Goal: Transaction & Acquisition: Book appointment/travel/reservation

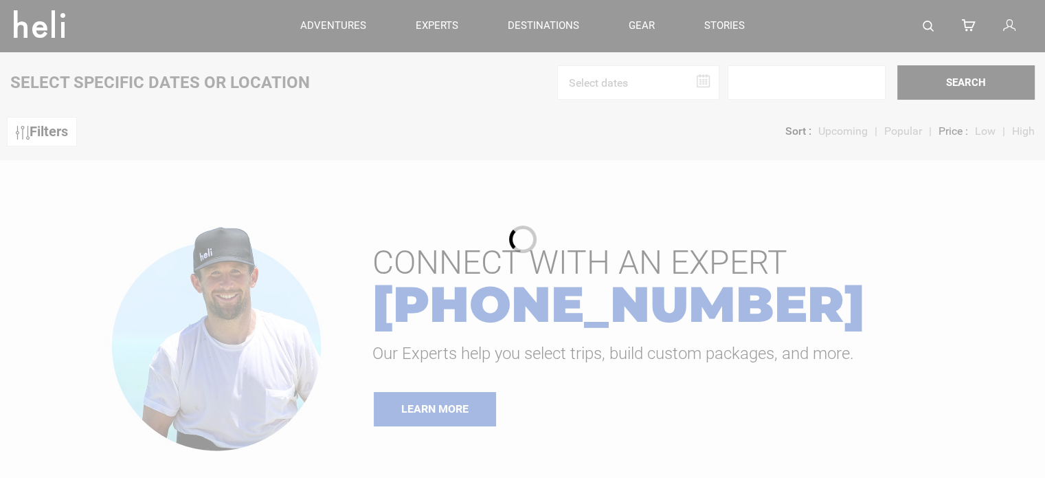
type input "Surf"
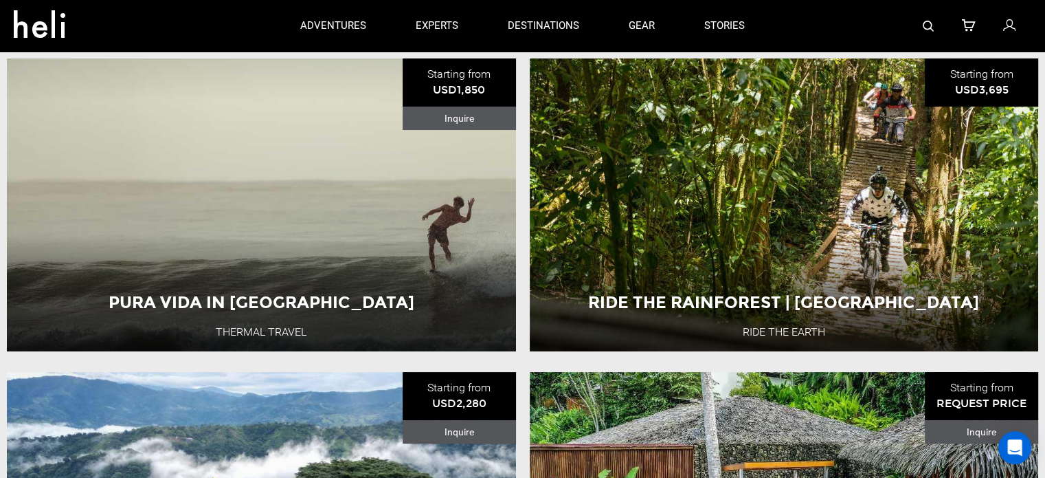
scroll to position [165, 0]
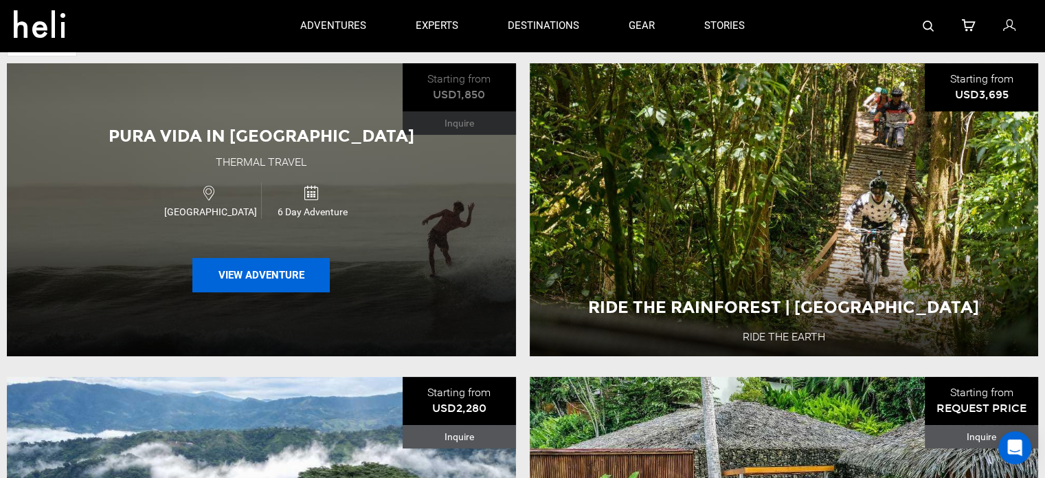
click at [209, 269] on button "View Adventure" at bounding box center [260, 275] width 137 height 34
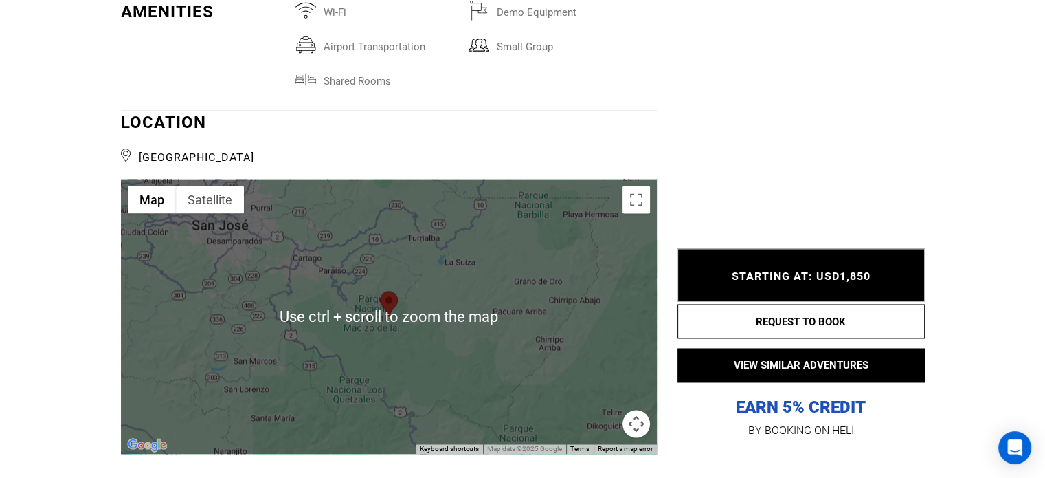
scroll to position [2146, 0]
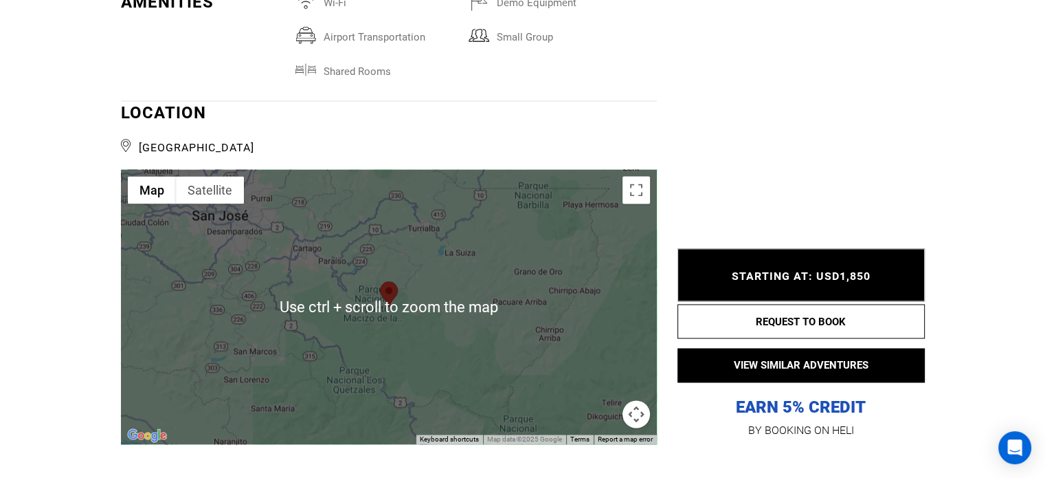
type input "Surf"
